Goal: Task Accomplishment & Management: Complete application form

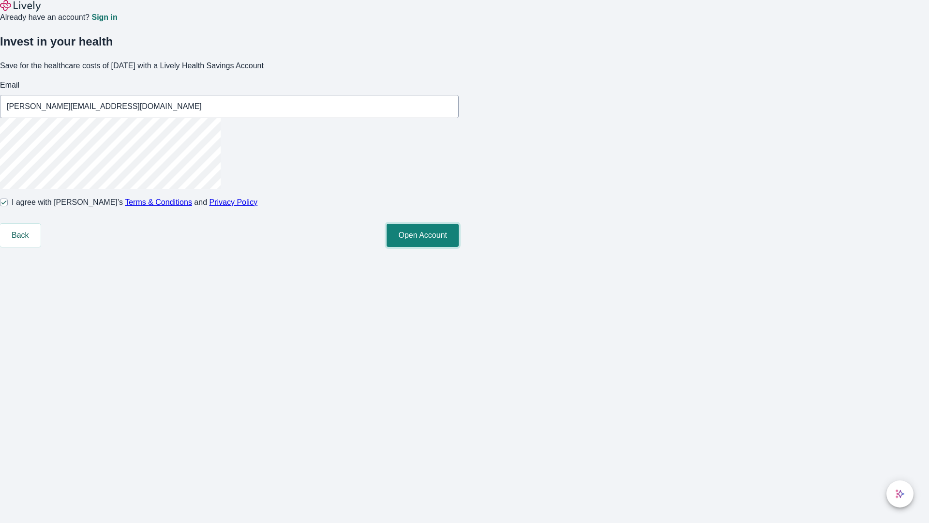
click at [459, 247] on button "Open Account" at bounding box center [423, 235] width 72 height 23
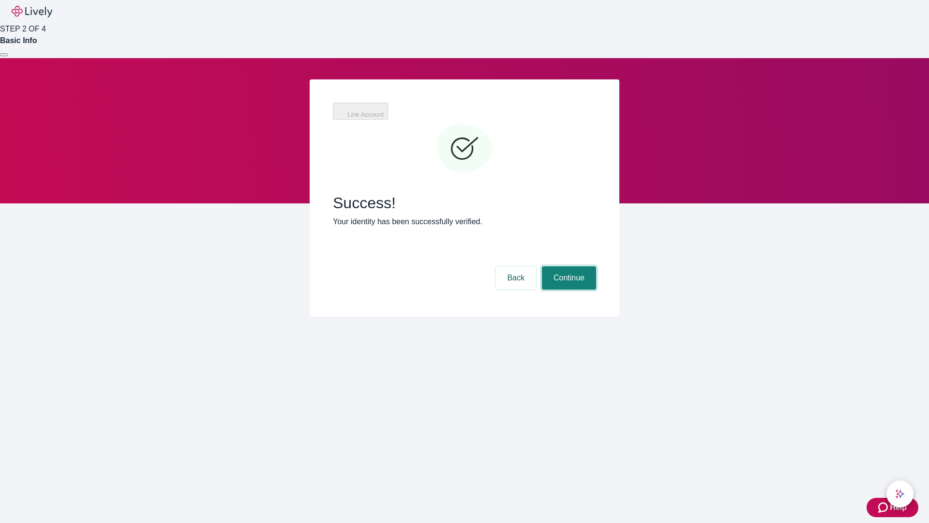
click at [568, 266] on button "Continue" at bounding box center [569, 277] width 54 height 23
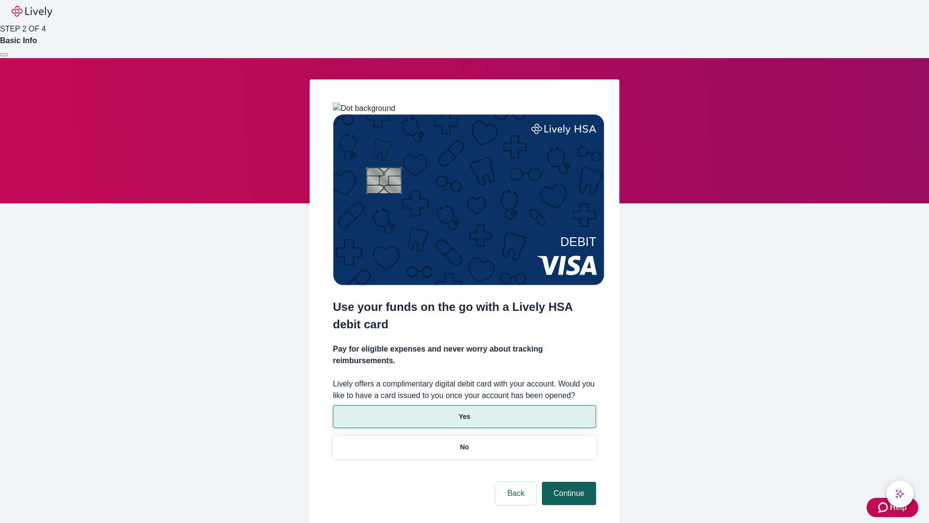
click at [464, 442] on p "No" at bounding box center [464, 447] width 9 height 10
click at [568, 482] on button "Continue" at bounding box center [569, 493] width 54 height 23
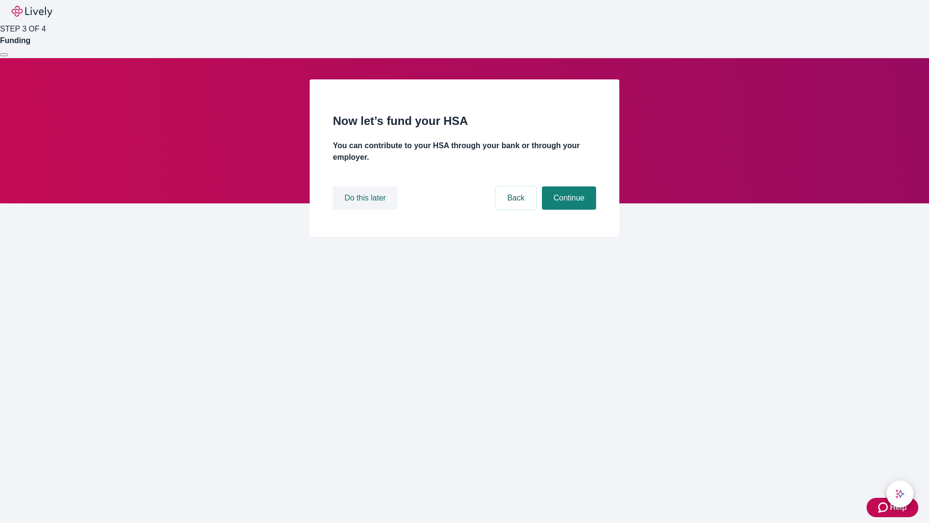
click at [366, 210] on button "Do this later" at bounding box center [365, 197] width 64 height 23
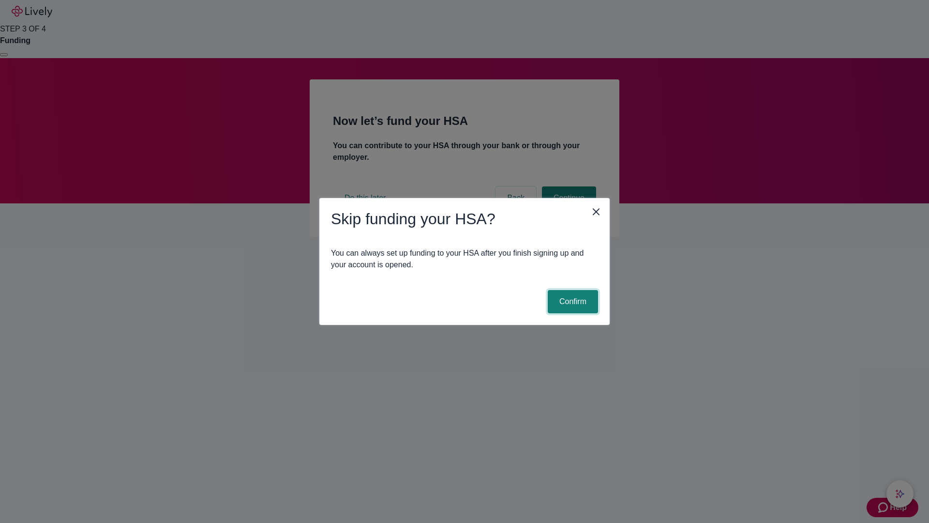
click at [572, 302] on button "Confirm" at bounding box center [573, 301] width 50 height 23
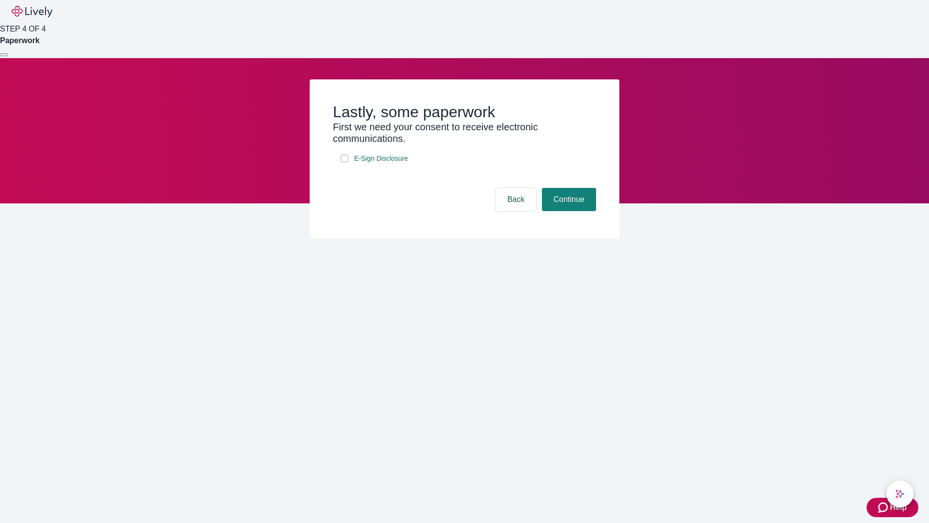
click at [4, 55] on div at bounding box center [4, 55] width 0 height 0
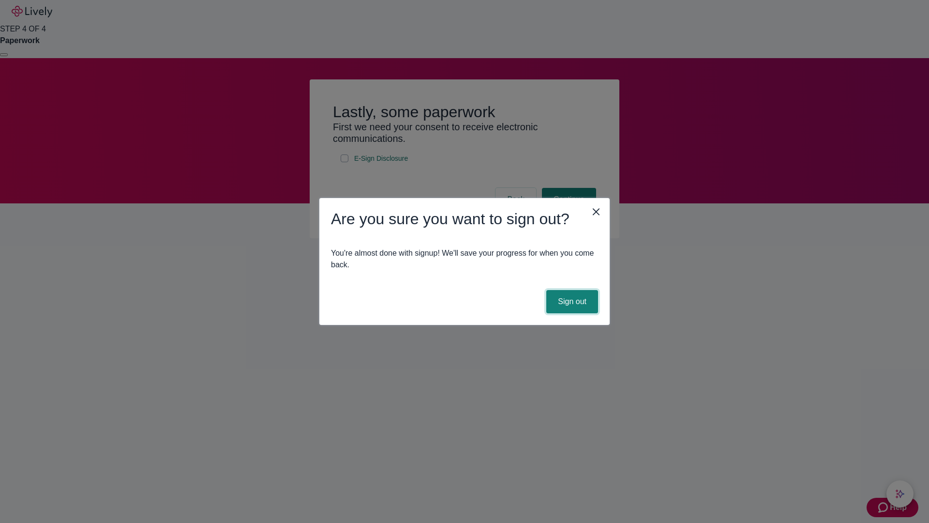
click at [572, 302] on button "Sign out" at bounding box center [573, 301] width 52 height 23
